Goal: Task Accomplishment & Management: Manage account settings

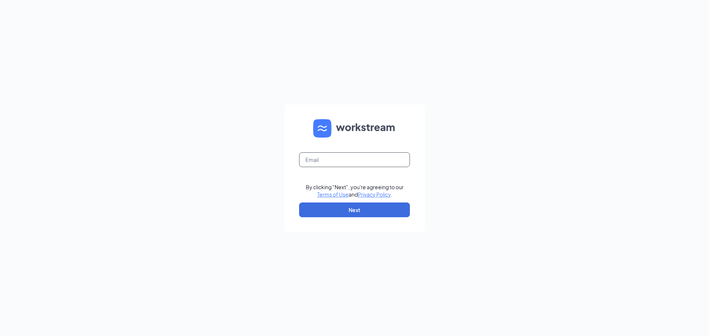
click at [358, 159] on input "text" at bounding box center [354, 159] width 111 height 15
type input "[EMAIL_ADDRESS][DEMOGRAPHIC_DATA][DOMAIN_NAME]"
click at [364, 214] on button "Next" at bounding box center [354, 210] width 111 height 15
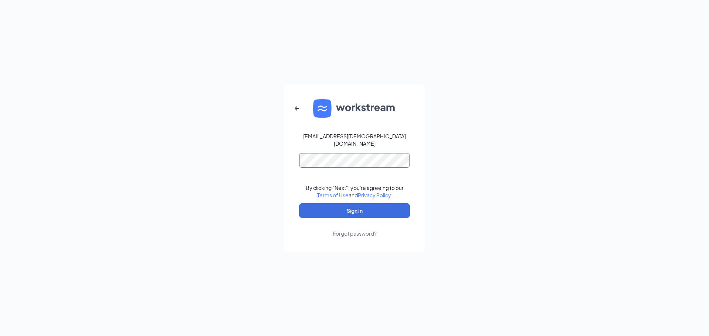
click at [299, 203] on button "Sign In" at bounding box center [354, 210] width 111 height 15
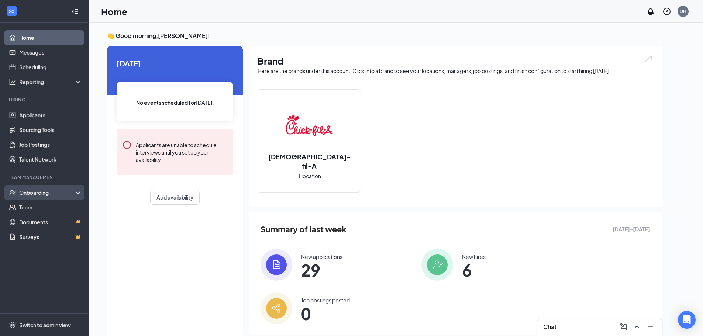
click at [29, 195] on div "Onboarding" at bounding box center [47, 192] width 57 height 7
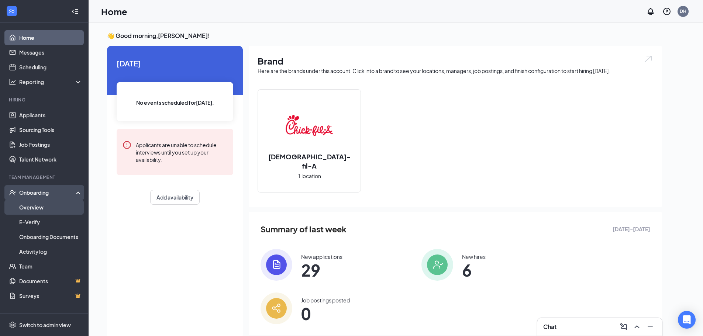
click at [32, 206] on link "Overview" at bounding box center [50, 207] width 63 height 15
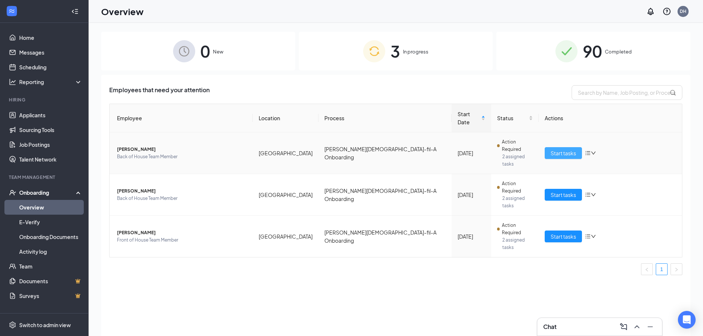
click at [558, 149] on span "Start tasks" at bounding box center [563, 153] width 25 height 8
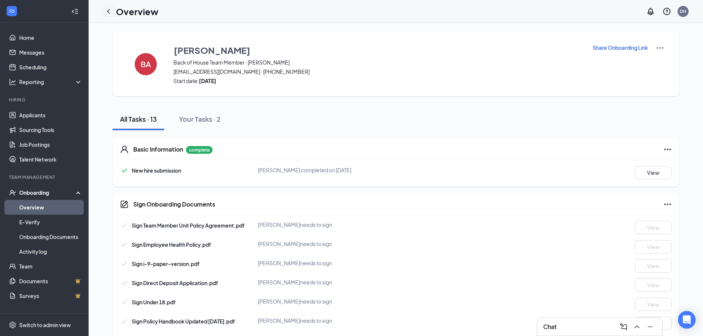
click at [108, 12] on icon "ChevronLeft" at bounding box center [108, 11] width 3 height 5
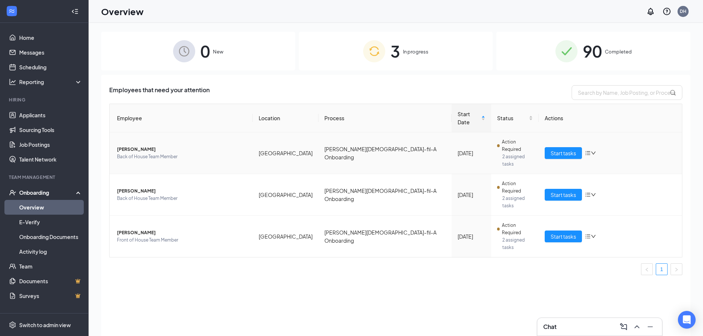
click at [589, 150] on icon "bars" at bounding box center [588, 153] width 6 height 6
click at [487, 67] on div "3 In progress" at bounding box center [396, 51] width 194 height 39
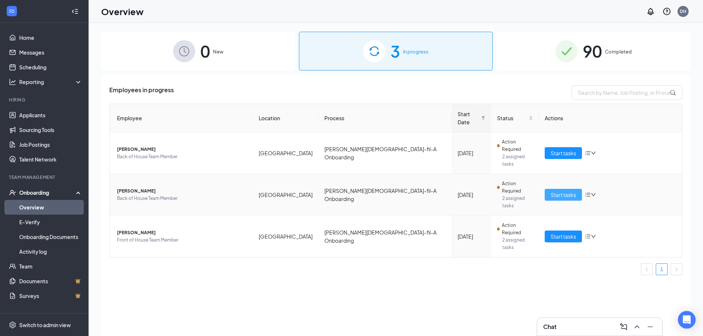
click at [563, 191] on span "Start tasks" at bounding box center [563, 195] width 25 height 8
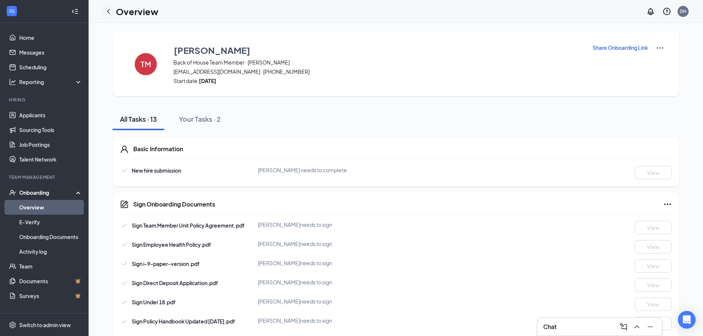
click at [109, 12] on icon "ChevronLeft" at bounding box center [108, 11] width 9 height 9
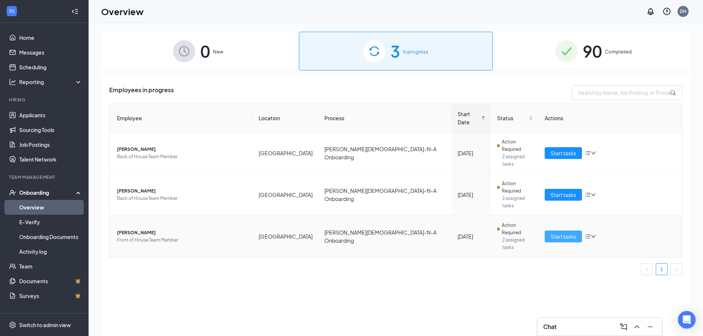
click at [571, 233] on span "Start tasks" at bounding box center [563, 237] width 25 height 8
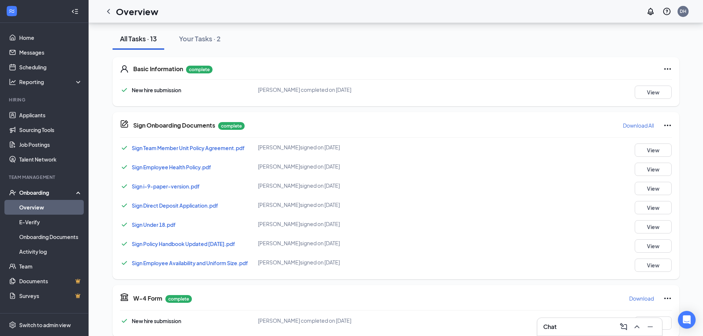
scroll to position [111, 0]
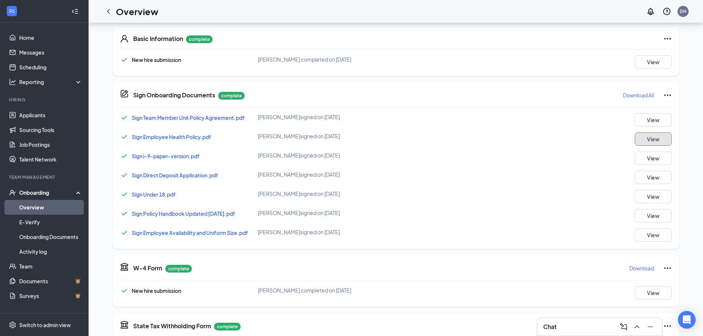
click at [647, 142] on button "View" at bounding box center [653, 138] width 37 height 13
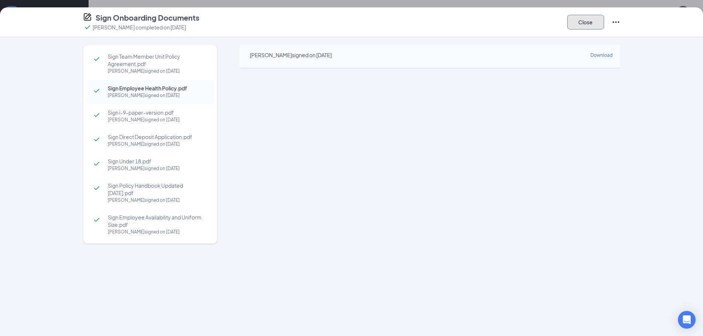
click at [576, 23] on button "Close" at bounding box center [585, 22] width 37 height 15
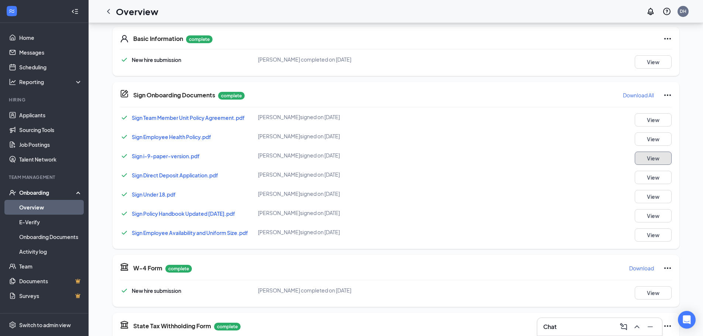
click at [658, 162] on button "View" at bounding box center [653, 158] width 37 height 13
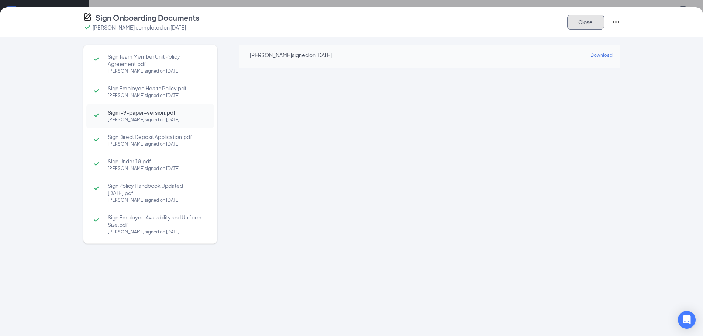
click at [582, 18] on button "Close" at bounding box center [585, 22] width 37 height 15
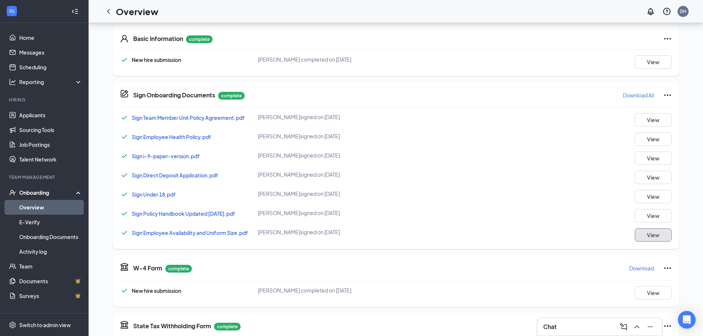
click at [656, 238] on button "View" at bounding box center [653, 234] width 37 height 13
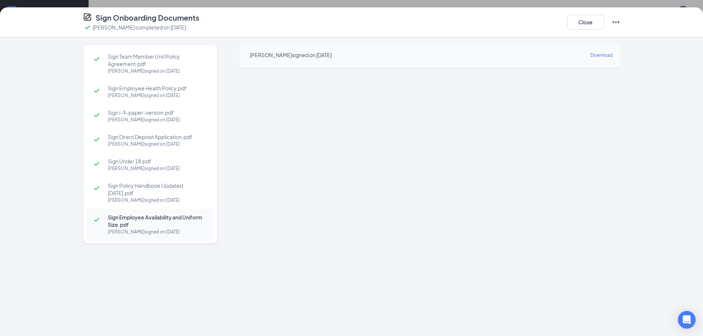
click at [625, 86] on div "Sign Team Member Unit Policy Agreement.pdf Micaiah Johnson signed on Aug 25 Sig…" at bounding box center [351, 173] width 567 height 257
click at [574, 23] on button "Close" at bounding box center [585, 22] width 37 height 15
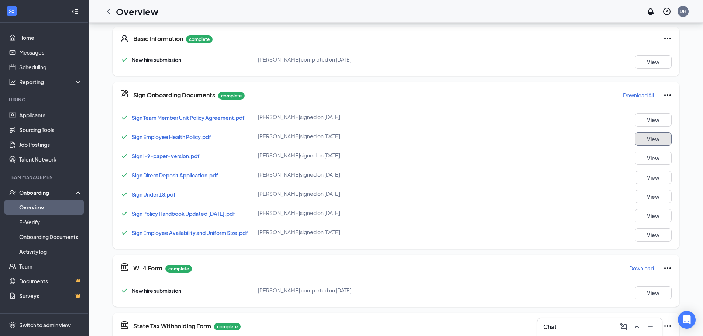
click at [652, 137] on button "View" at bounding box center [653, 138] width 37 height 13
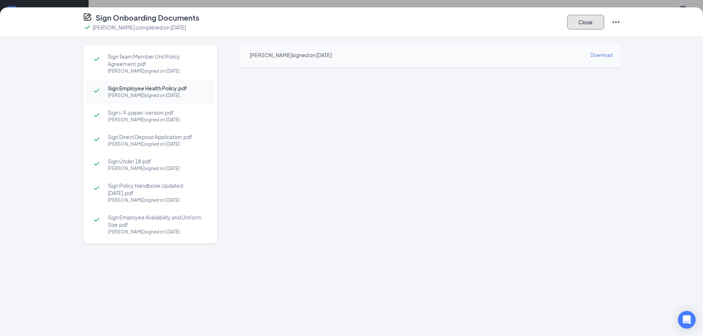
click at [595, 20] on button "Close" at bounding box center [585, 22] width 37 height 15
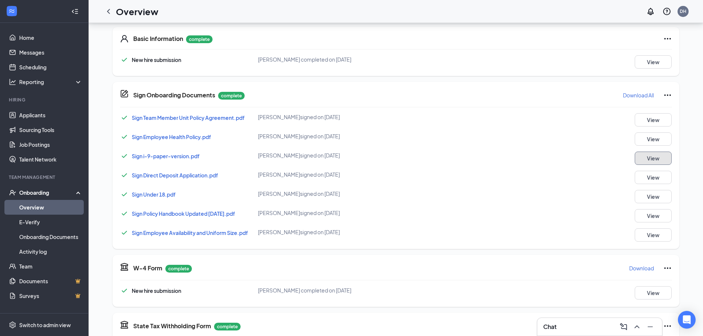
click at [651, 159] on button "View" at bounding box center [653, 158] width 37 height 13
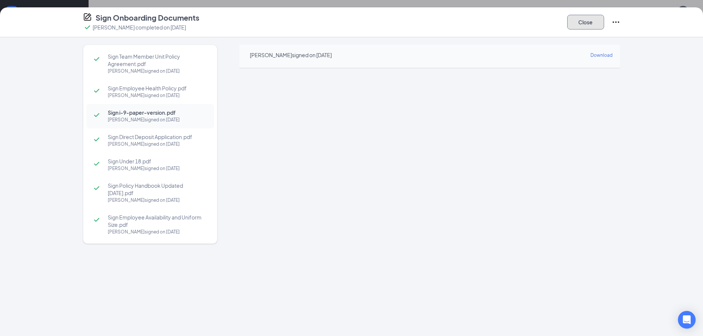
click at [589, 24] on button "Close" at bounding box center [585, 22] width 37 height 15
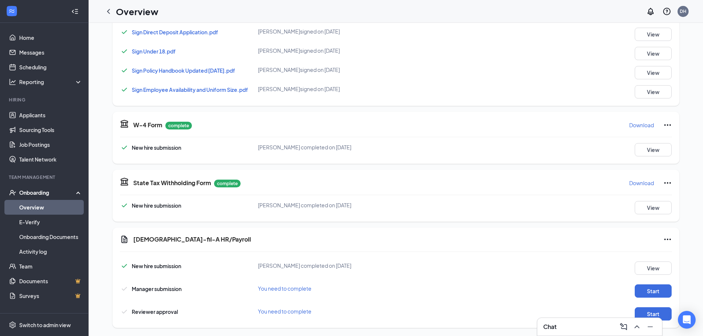
scroll to position [261, 0]
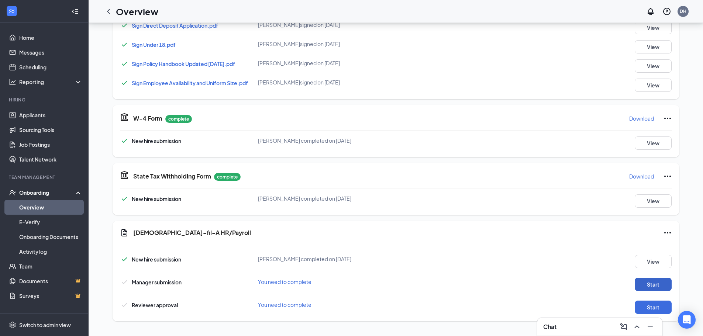
click at [651, 282] on button "Start" at bounding box center [653, 284] width 37 height 13
